Goal: Register for event/course

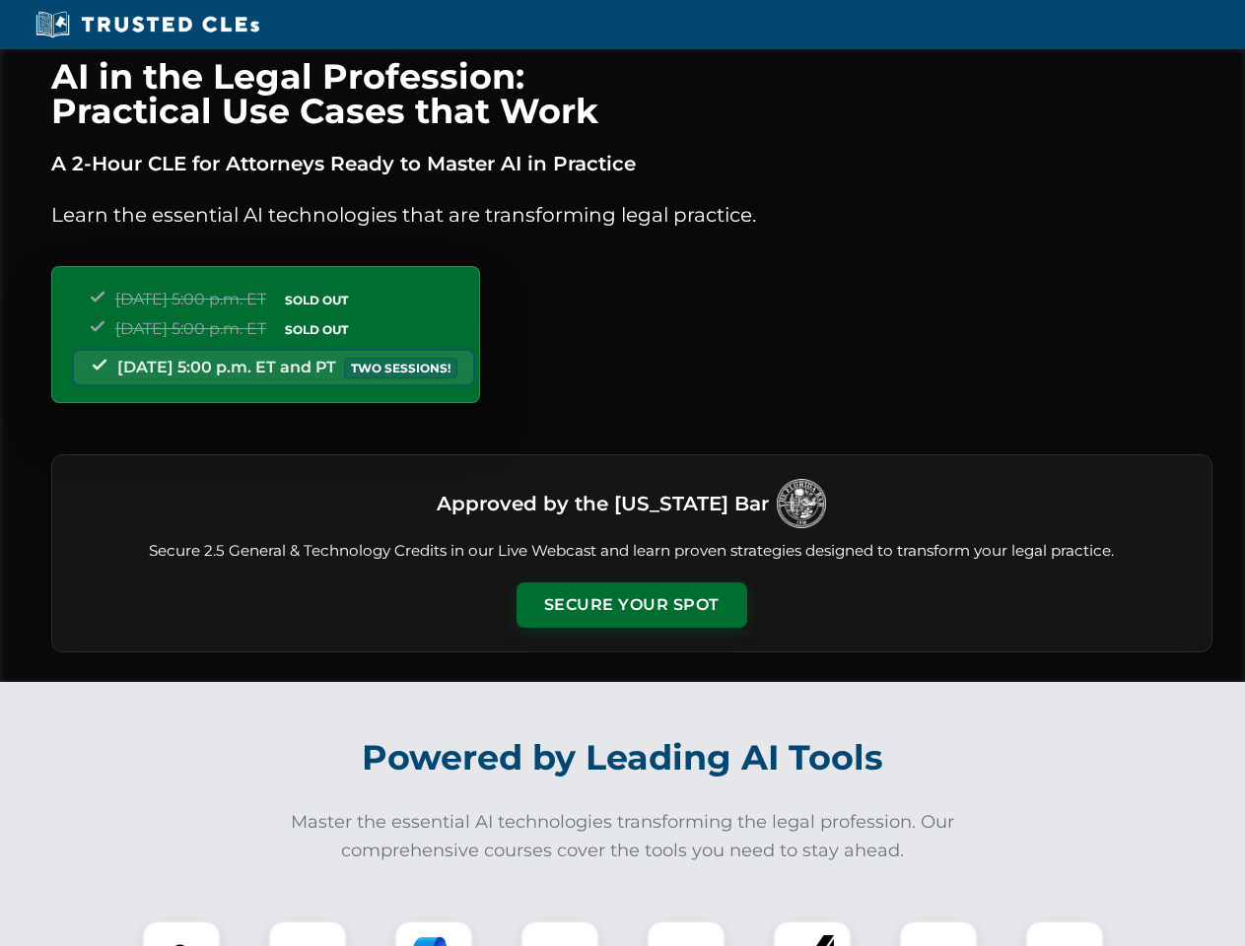
click at [631, 605] on button "Secure Your Spot" at bounding box center [632, 605] width 231 height 45
click at [181, 934] on img at bounding box center [181, 960] width 57 height 57
click at [308, 934] on div at bounding box center [307, 960] width 79 height 79
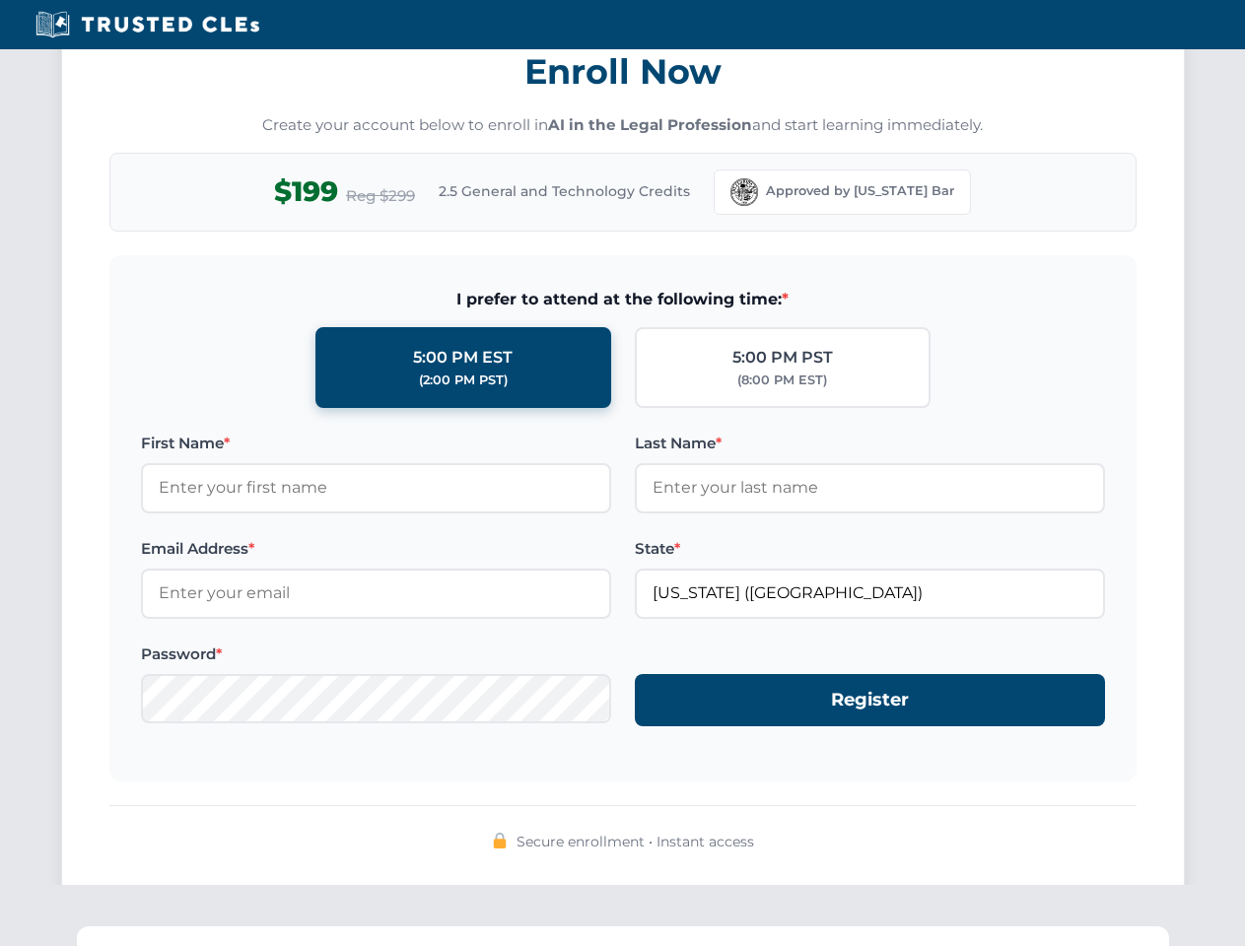
scroll to position [1935, 0]
